Goal: Information Seeking & Learning: Learn about a topic

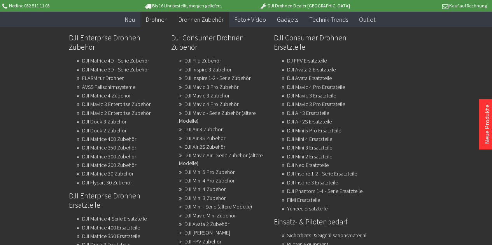
scroll to position [194, 0]
click at [94, 71] on link "DJI Matrice 3D - Serie Zubehör" at bounding box center [115, 69] width 67 height 11
click at [104, 60] on link "DJI Matrice 4D - Serie Zubehör" at bounding box center [115, 60] width 67 height 11
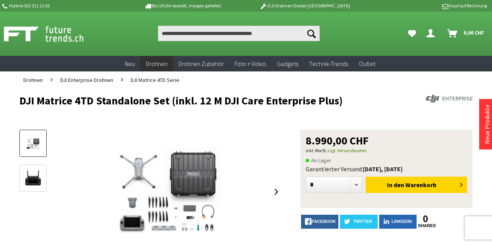
scroll to position [0, 0]
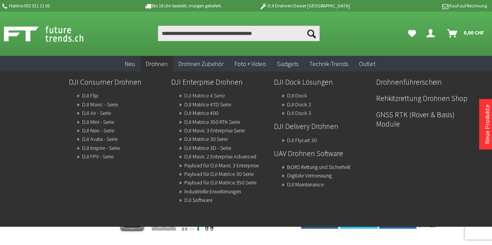
click at [200, 96] on link "DJI Matrice 4 Serie" at bounding box center [204, 95] width 40 height 11
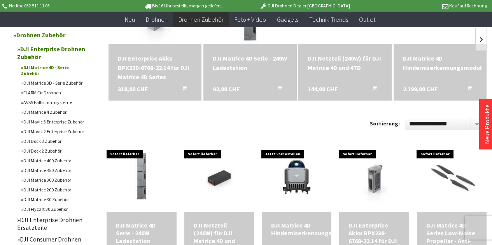
scroll to position [117, 0]
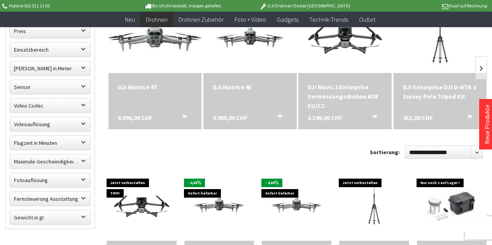
scroll to position [233, 0]
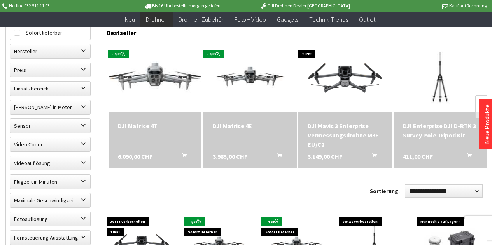
click at [151, 77] on img at bounding box center [155, 76] width 130 height 73
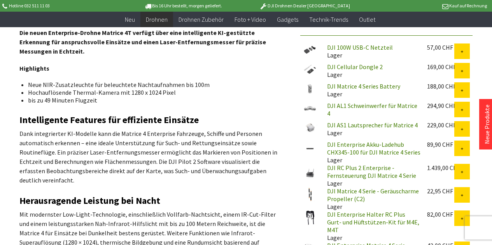
scroll to position [311, 0]
